Goal: Information Seeking & Learning: Learn about a topic

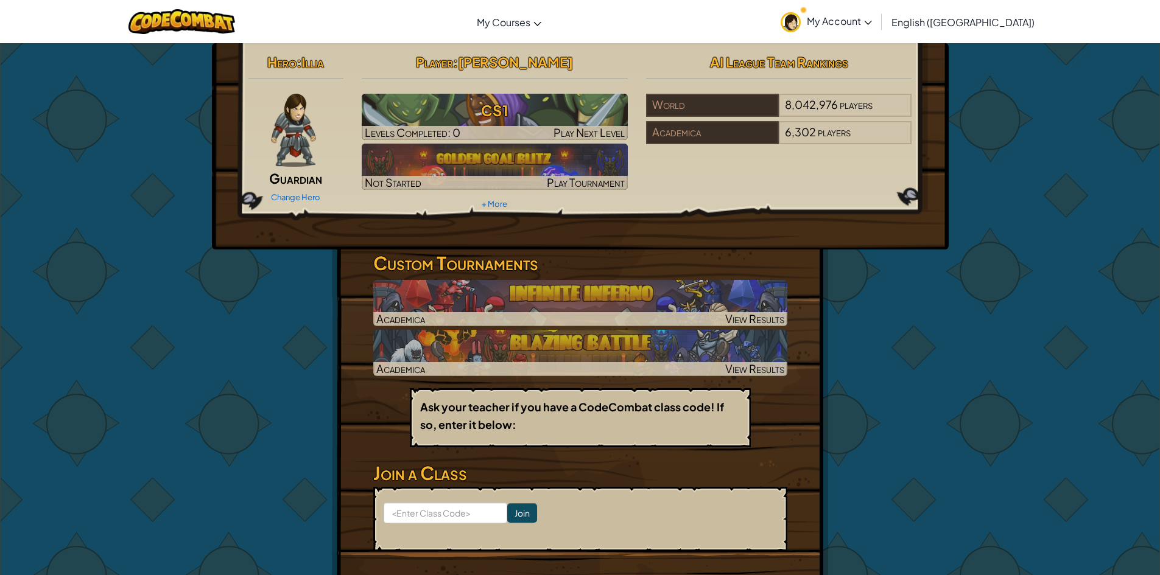
click at [872, 19] on span "My Account" at bounding box center [838, 21] width 65 height 13
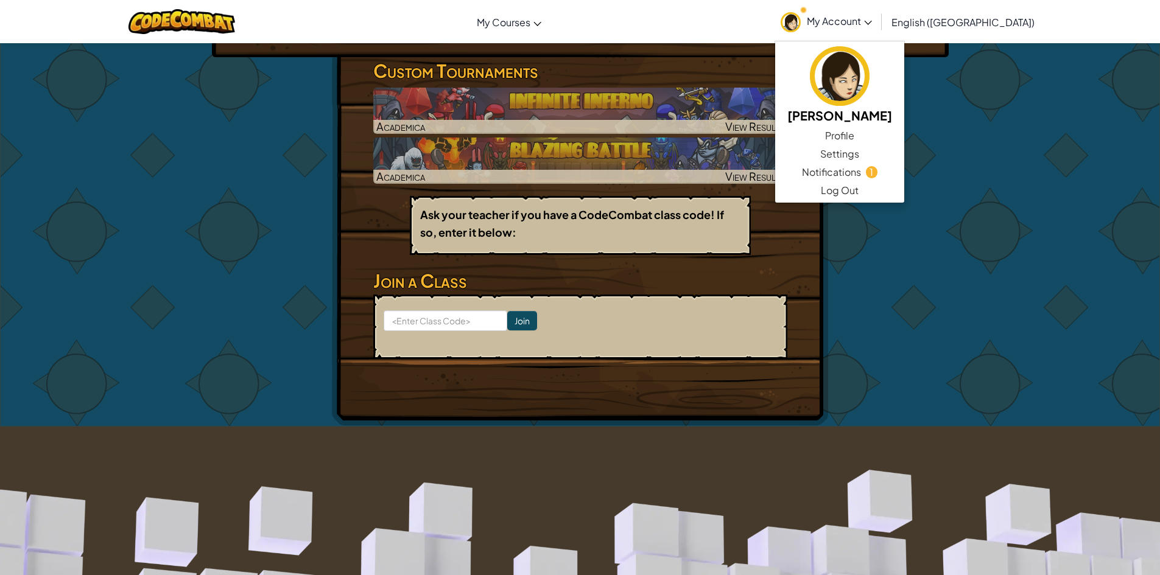
scroll to position [155, 0]
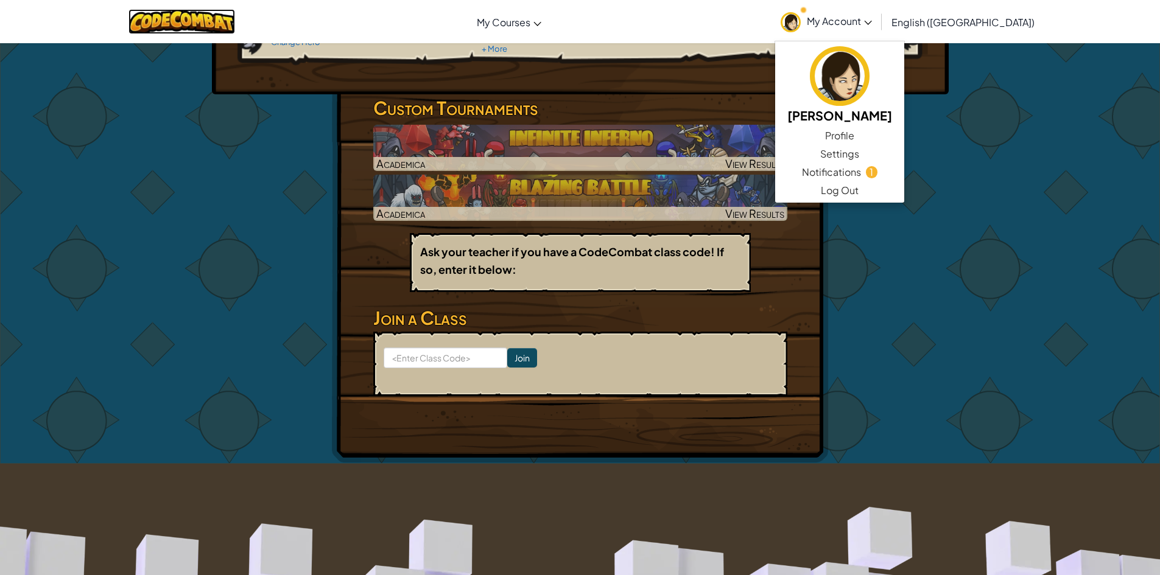
click at [203, 17] on img at bounding box center [181, 21] width 107 height 25
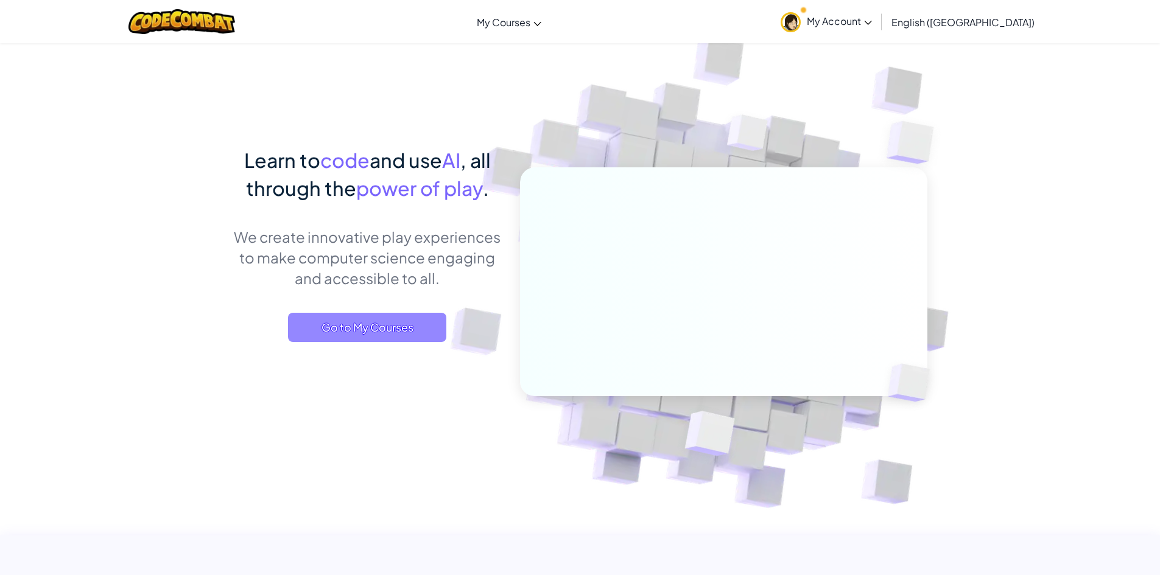
click at [374, 321] on span "Go to My Courses" at bounding box center [367, 327] width 158 height 29
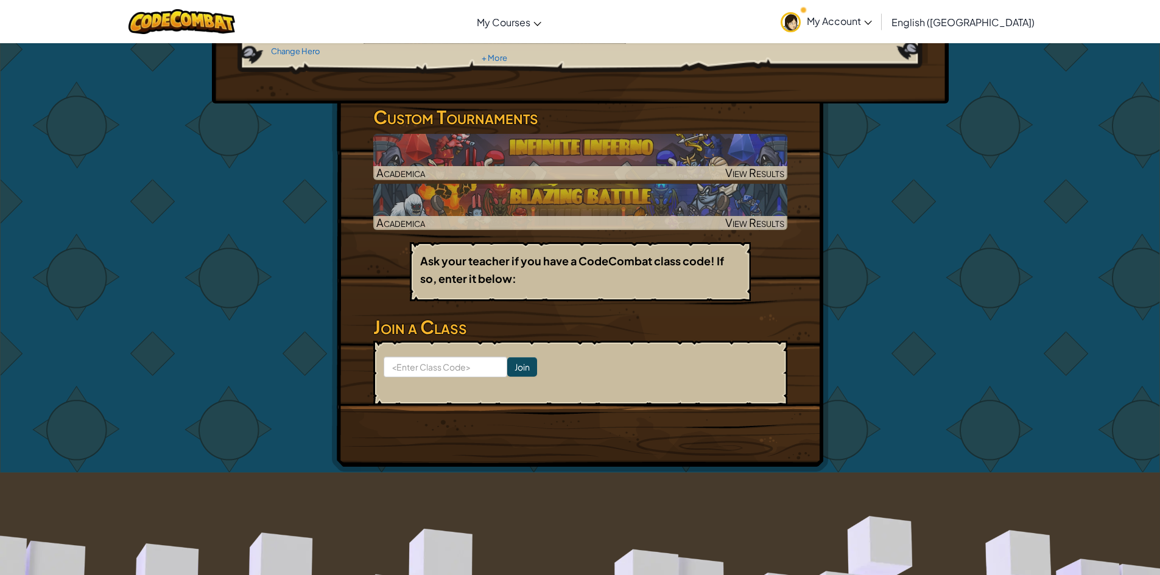
scroll to position [122, 0]
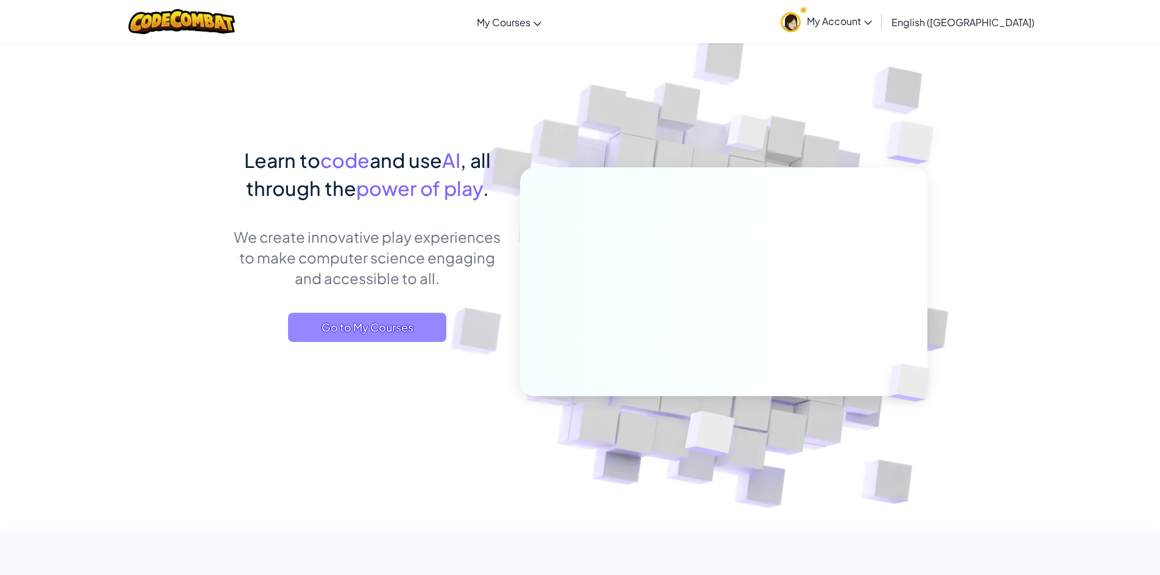
click at [374, 335] on span "Go to My Courses" at bounding box center [367, 327] width 158 height 29
